Goal: Check status

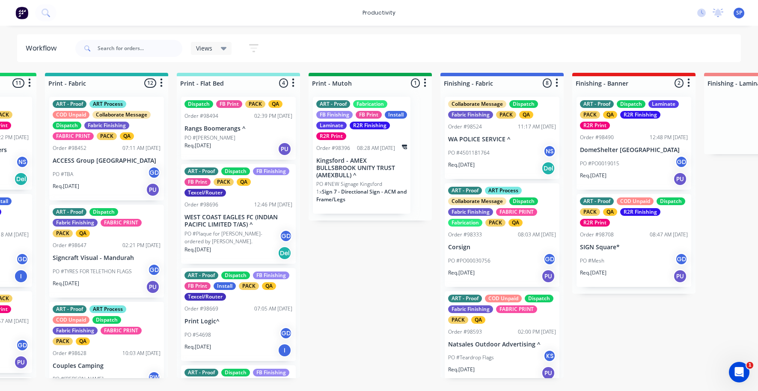
scroll to position [113, 0]
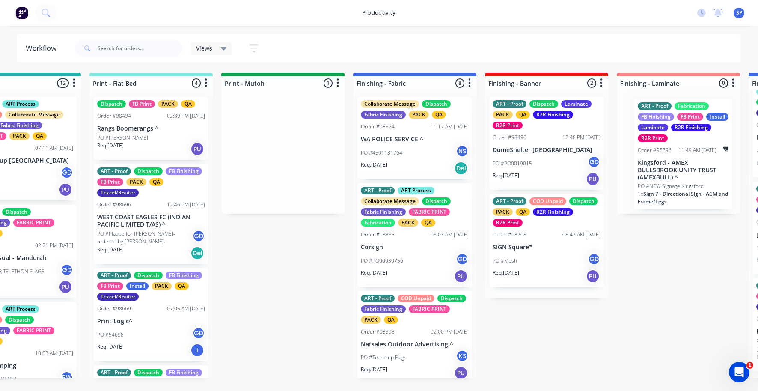
drag, startPoint x: 360, startPoint y: 166, endPoint x: 683, endPoint y: 168, distance: 323.0
click at [683, 168] on div "Submitted 6 Sort By Created date Required date Order number Customer name Most …" at bounding box center [390, 225] width 3287 height 305
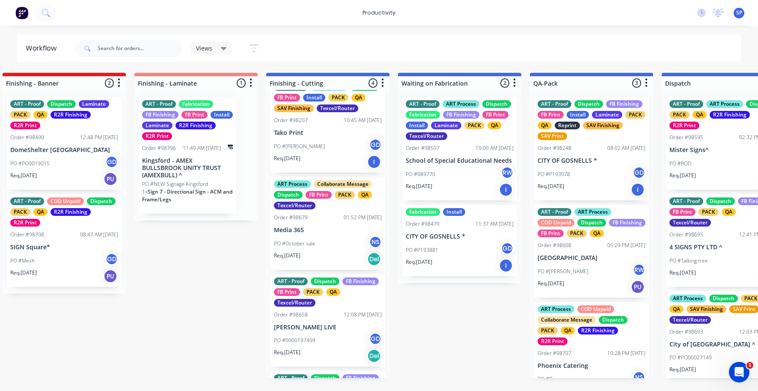
scroll to position [0, 0]
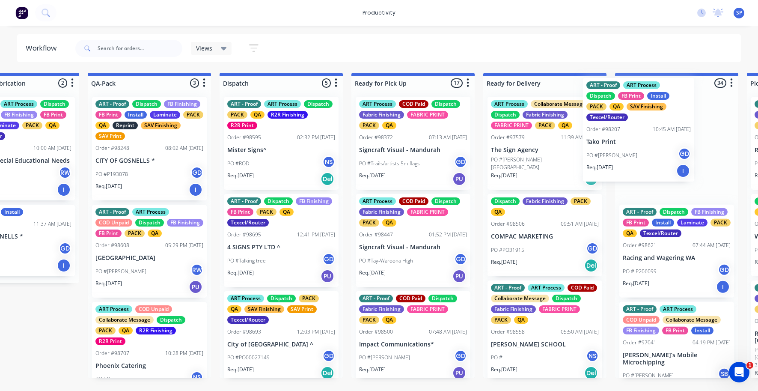
drag, startPoint x: 307, startPoint y: 166, endPoint x: 622, endPoint y: 147, distance: 315.0
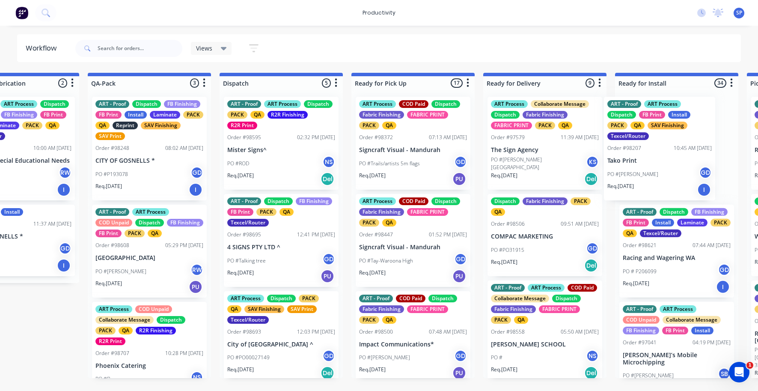
scroll to position [0, 2186]
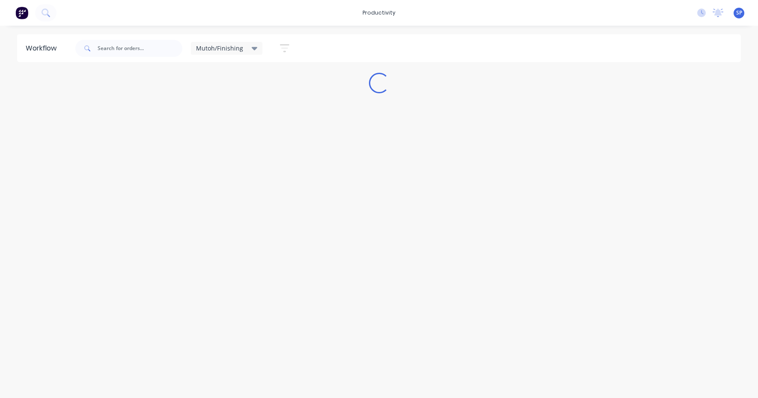
click at [252, 47] on icon at bounding box center [255, 48] width 6 height 9
click at [214, 112] on button "None" at bounding box center [242, 112] width 91 height 10
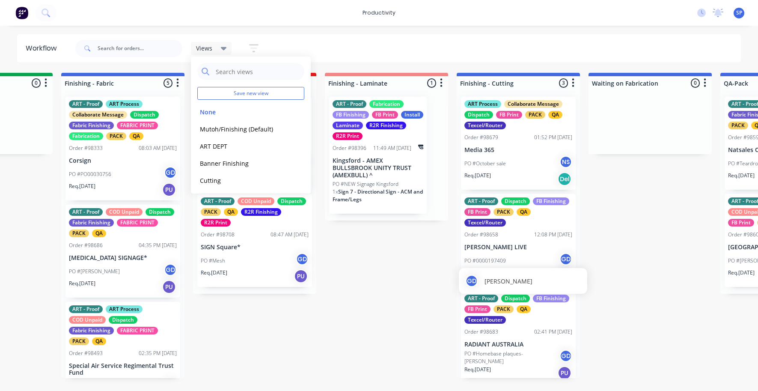
scroll to position [5, 0]
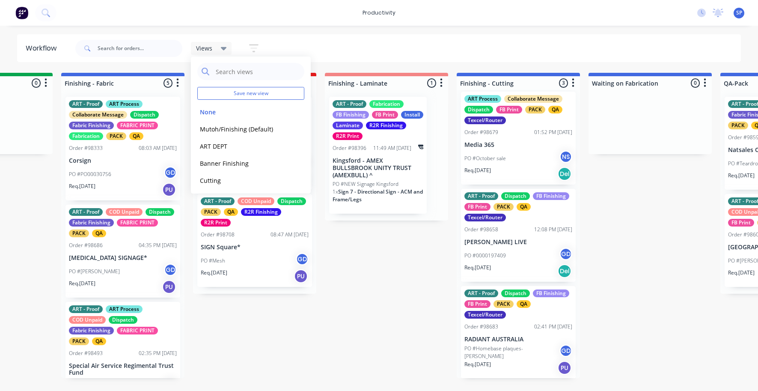
drag, startPoint x: 351, startPoint y: 352, endPoint x: 361, endPoint y: 362, distance: 14.2
click at [351, 352] on div "Submitted 7 Sort By Created date Required date Order number Customer name Most …" at bounding box center [98, 225] width 3287 height 305
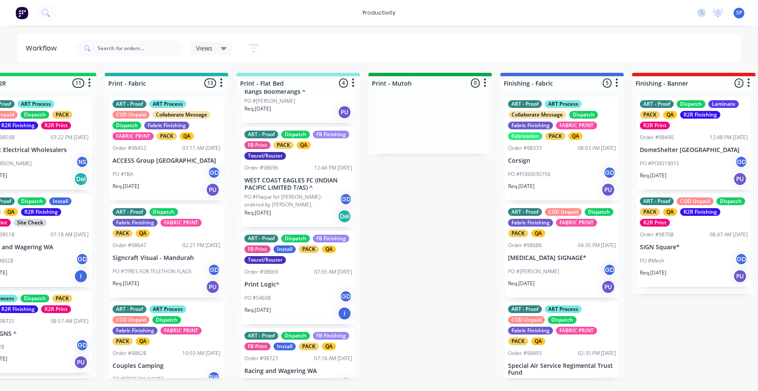
scroll to position [80, 0]
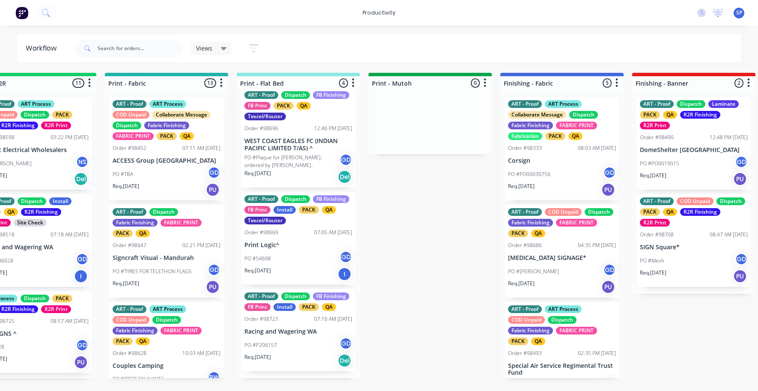
click at [286, 137] on p "WEST COAST EAGLES FC (INDIAN PACIFIC LIMITED T/AS) ^" at bounding box center [298, 144] width 108 height 15
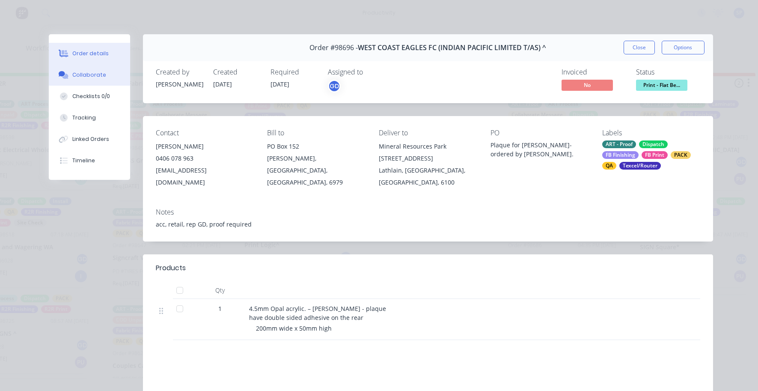
click at [88, 77] on div "Collaborate" at bounding box center [89, 75] width 34 height 8
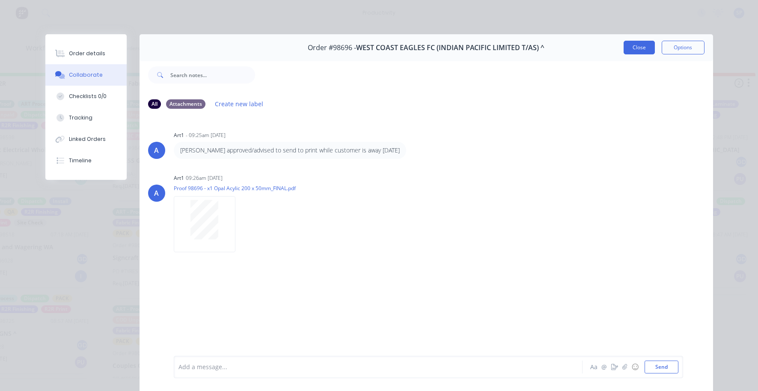
click at [626, 47] on button "Close" at bounding box center [638, 48] width 31 height 14
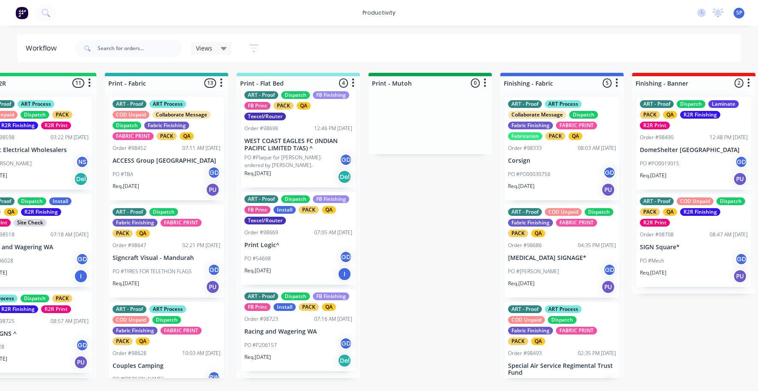
click at [286, 256] on div "PO #54698 GD" at bounding box center [298, 258] width 108 height 16
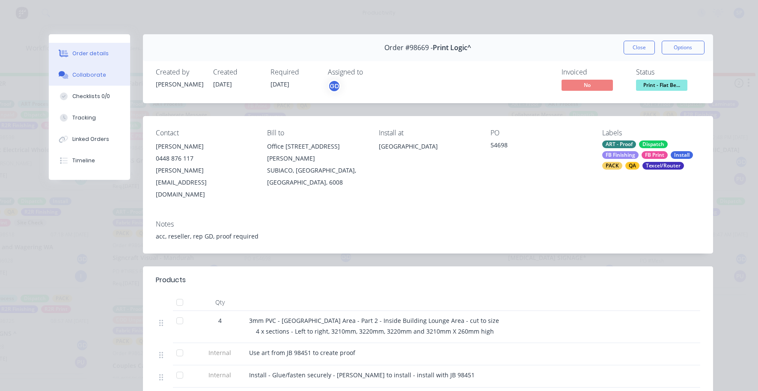
click at [96, 73] on div "Collaborate" at bounding box center [89, 75] width 34 height 8
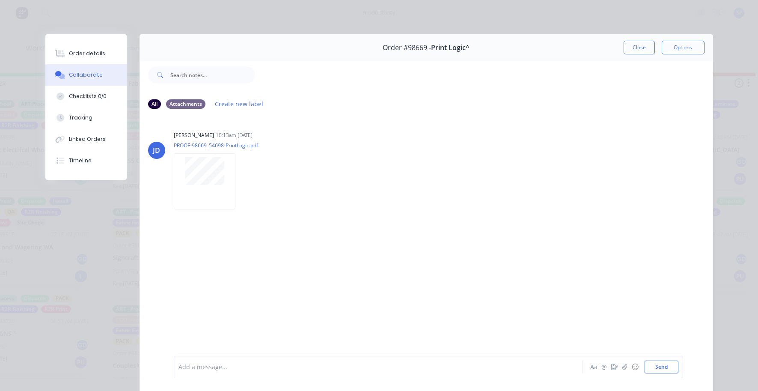
click at [639, 55] on div "Order #98669 - Print Logic^ Close Options" at bounding box center [425, 47] width 573 height 27
click at [640, 47] on button "Close" at bounding box center [638, 48] width 31 height 14
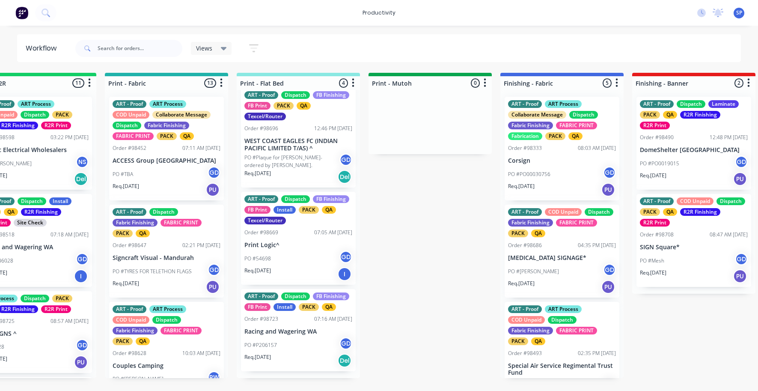
click at [300, 347] on div "PO #P206157 GD" at bounding box center [298, 345] width 108 height 16
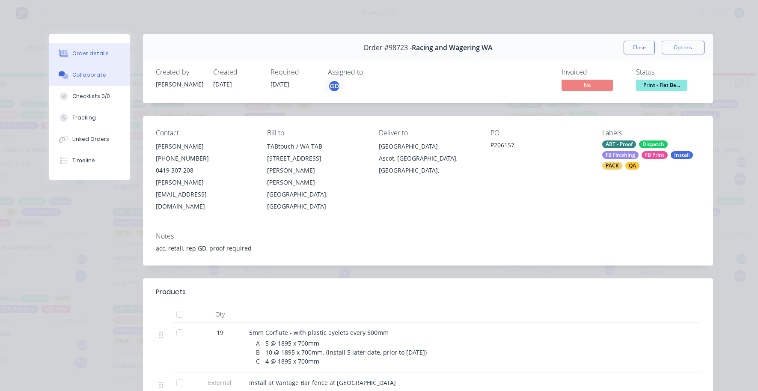
click at [80, 67] on button "Collaborate" at bounding box center [89, 74] width 81 height 21
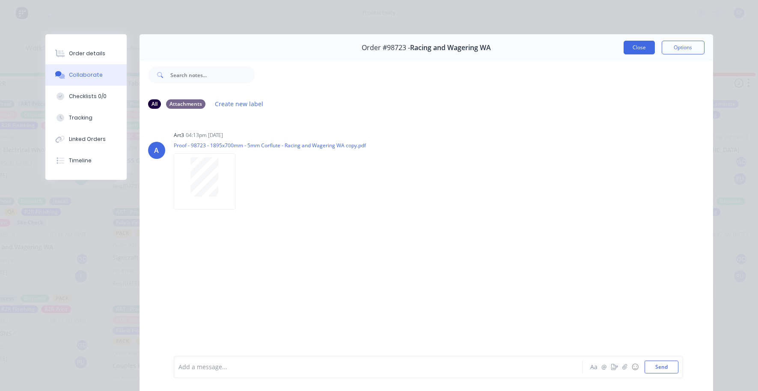
click at [638, 44] on button "Close" at bounding box center [638, 48] width 31 height 14
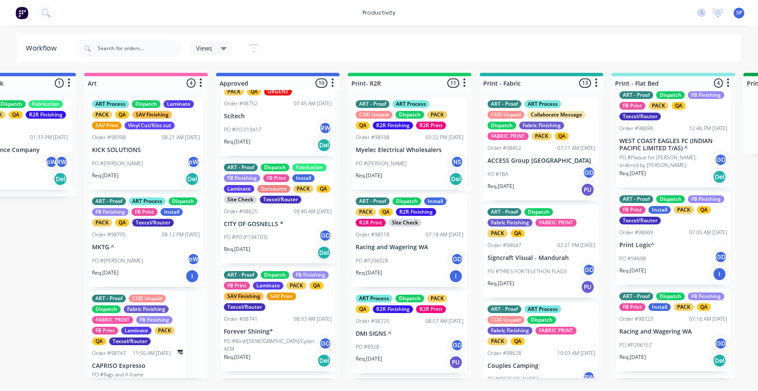
scroll to position [642, 0]
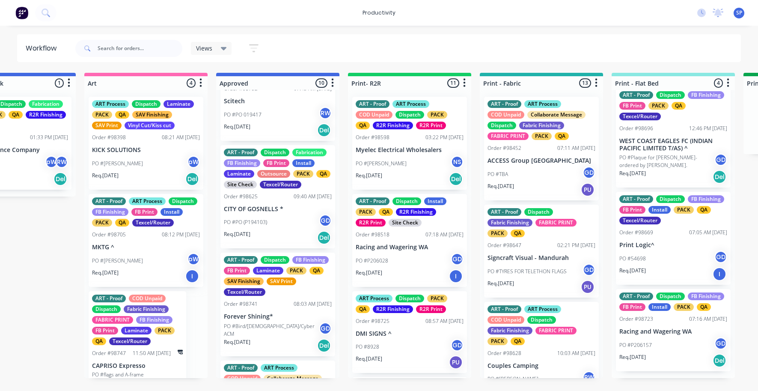
click at [269, 245] on div "Req. 07/10/25 Del" at bounding box center [278, 237] width 108 height 15
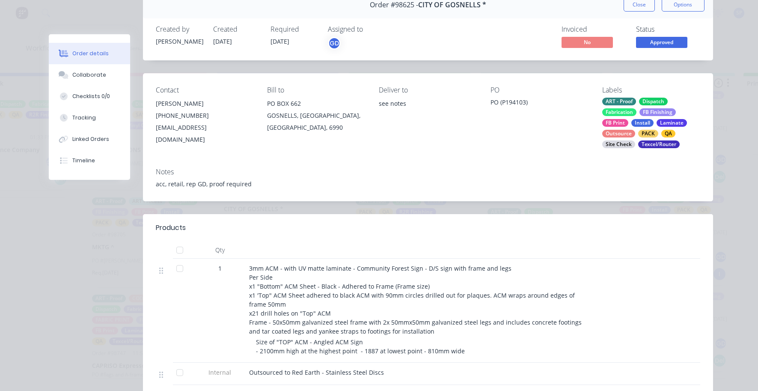
scroll to position [86, 0]
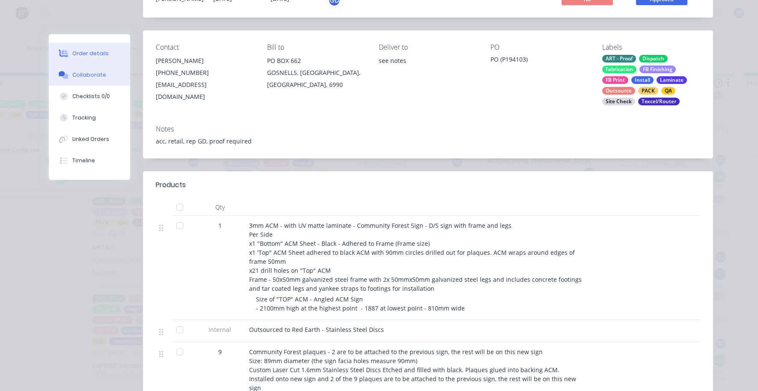
click at [77, 72] on div "Collaborate" at bounding box center [89, 75] width 34 height 8
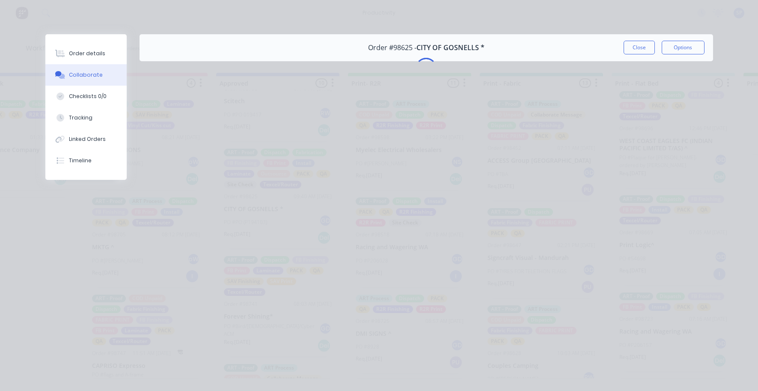
scroll to position [0, 0]
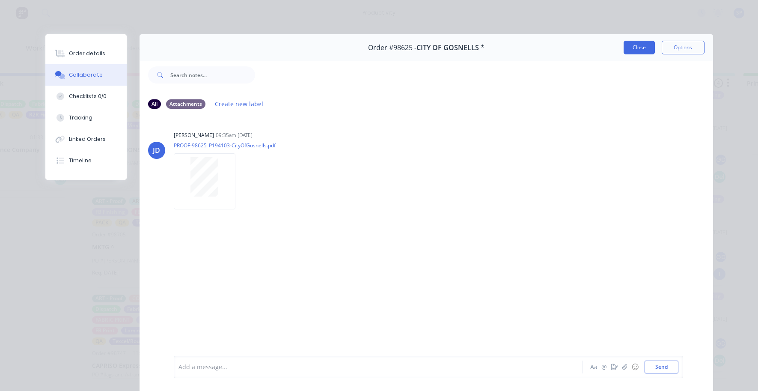
click at [626, 46] on button "Close" at bounding box center [638, 48] width 31 height 14
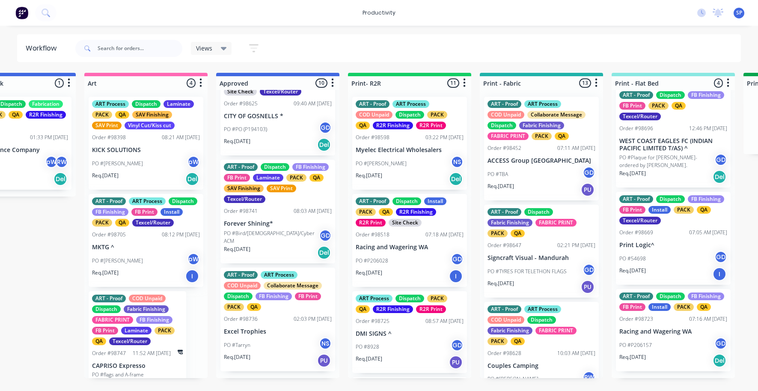
scroll to position [745, 0]
click at [266, 335] on p "Excel Trophies" at bounding box center [278, 331] width 108 height 7
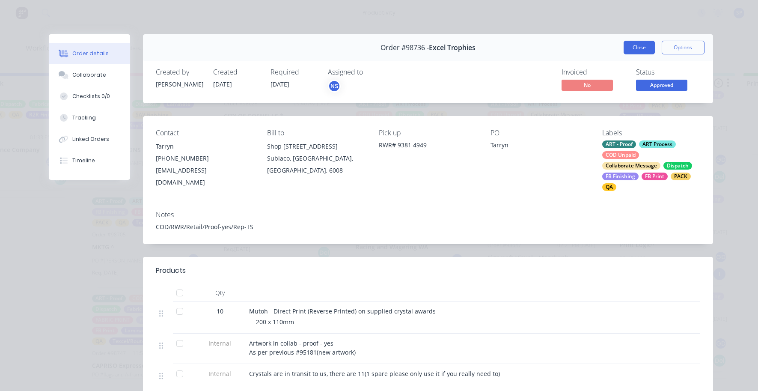
click at [643, 44] on button "Close" at bounding box center [638, 48] width 31 height 14
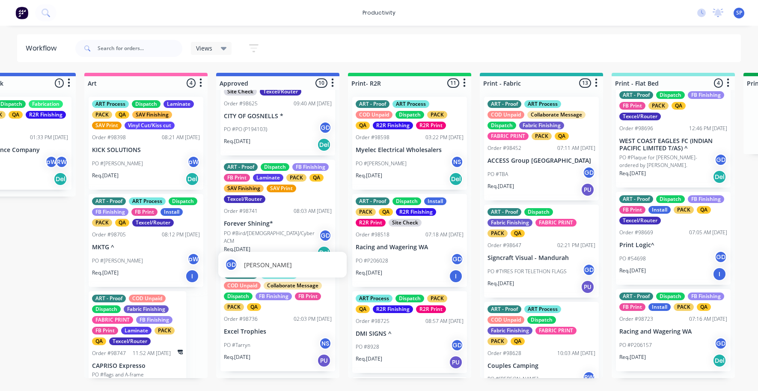
click at [275, 259] on div "GD Gino Dilello" at bounding box center [282, 264] width 115 height 13
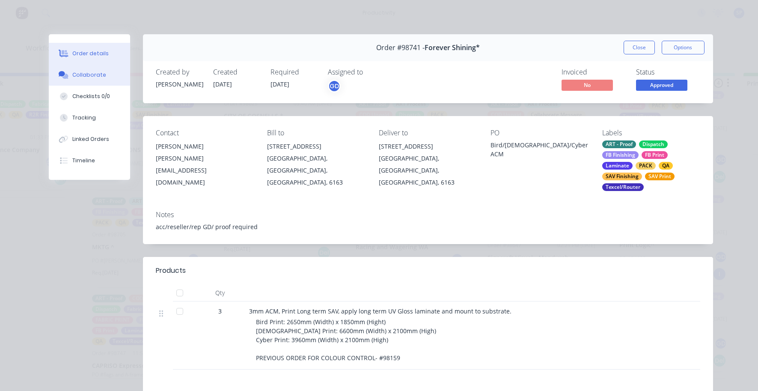
click at [80, 71] on div "Collaborate" at bounding box center [89, 75] width 34 height 8
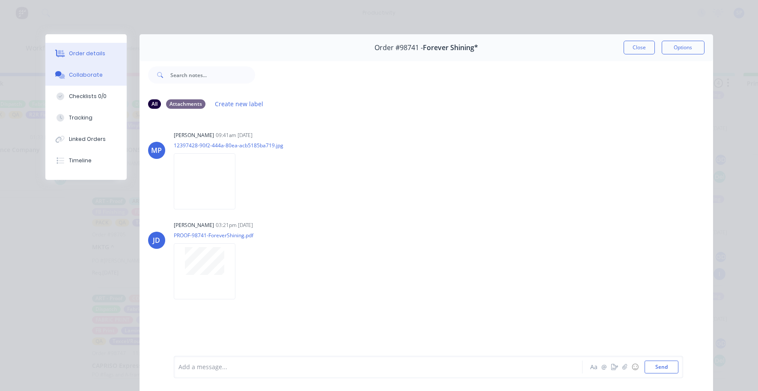
click at [90, 54] on div "Order details" at bounding box center [87, 54] width 36 height 8
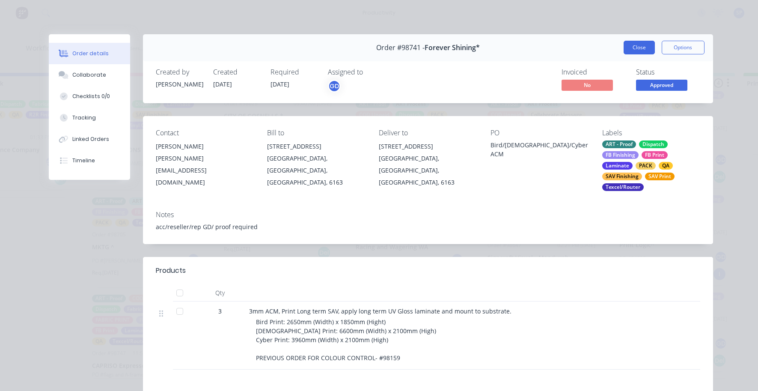
click at [635, 44] on button "Close" at bounding box center [638, 48] width 31 height 14
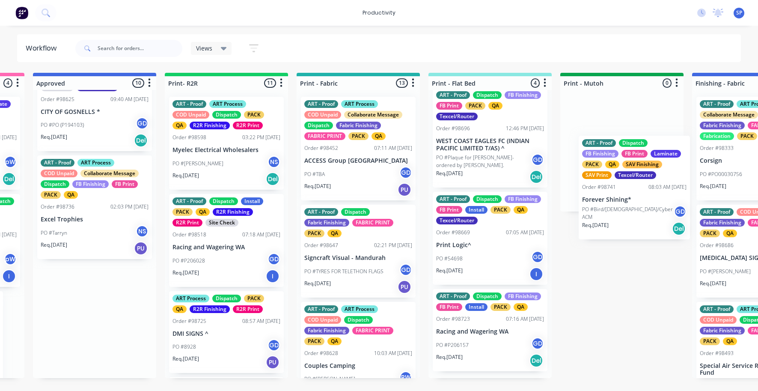
drag, startPoint x: 255, startPoint y: 237, endPoint x: 604, endPoint y: 198, distance: 351.6
click at [613, 201] on div "Submitted 7 Sort By Created date Required date Order number Customer name Most …" at bounding box center [729, 225] width 3287 height 305
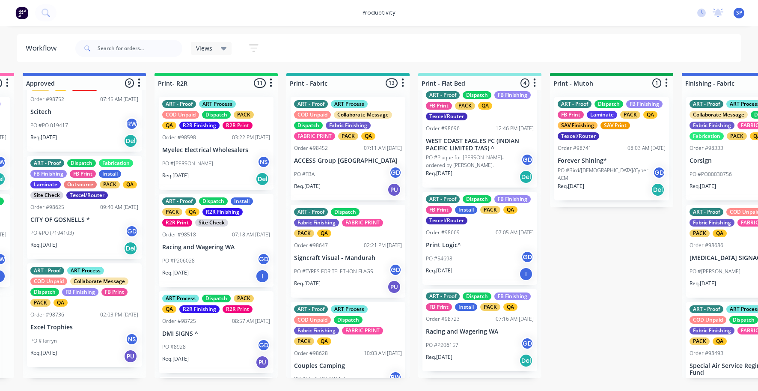
scroll to position [637, 0]
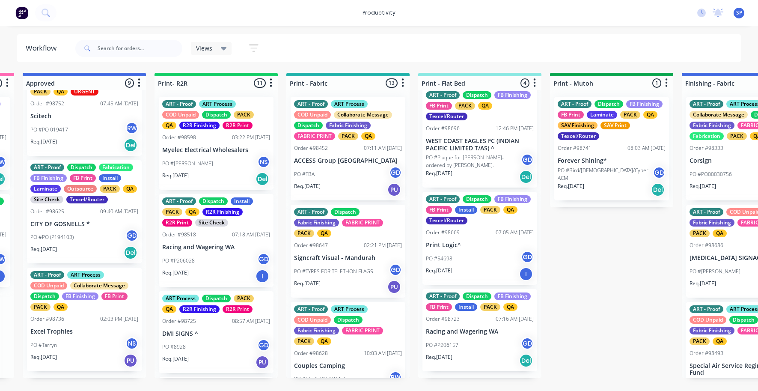
click at [601, 160] on p "Forever Shining*" at bounding box center [611, 160] width 108 height 7
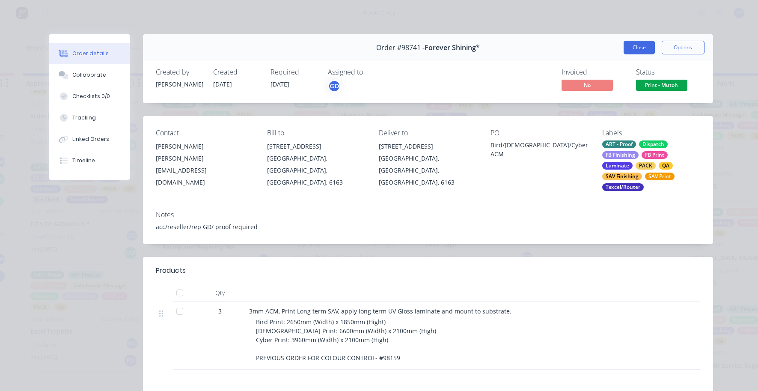
click at [628, 45] on button "Close" at bounding box center [638, 48] width 31 height 14
